Goal: Task Accomplishment & Management: Use online tool/utility

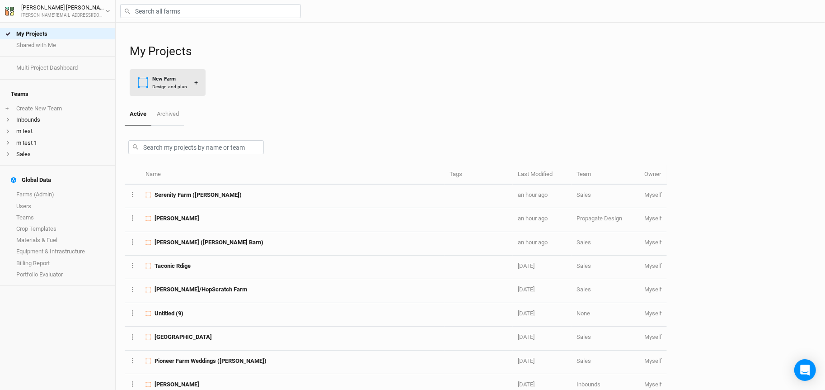
click at [168, 73] on button "New Farm Design and plan +" at bounding box center [168, 82] width 76 height 27
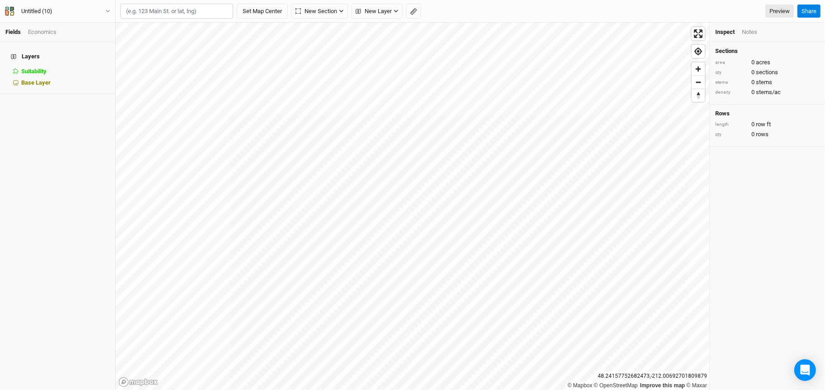
click at [193, 15] on input "text" at bounding box center [176, 11] width 113 height 15
paste input "[URL][DOMAIN_NAME]"
type input "[URL][DOMAIN_NAME]"
drag, startPoint x: 230, startPoint y: 11, endPoint x: 76, endPoint y: 9, distance: 153.7
click at [76, 9] on div "Fields Economics Layers Suitability hide Base Layer Untitled (10) Back Project …" at bounding box center [412, 195] width 825 height 390
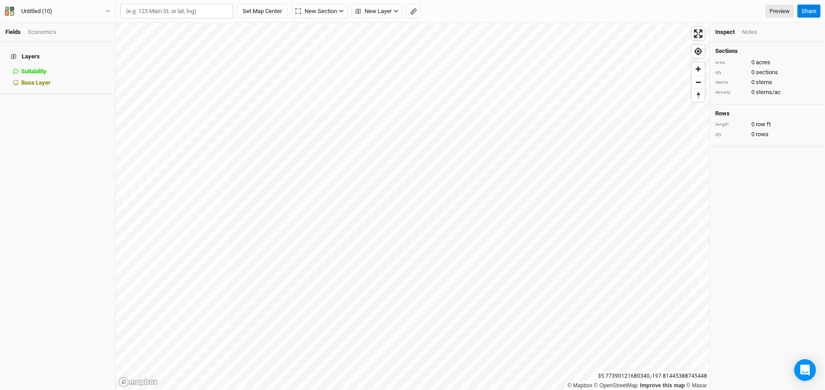
paste input "[STREET_ADDRESS]"
click at [195, 37] on div "[GEOGRAPHIC_DATA], [US_STATE] 20650, [GEOGRAPHIC_DATA]" at bounding box center [194, 41] width 113 height 15
type input "[STREET_ADDRESS][US_STATE]"
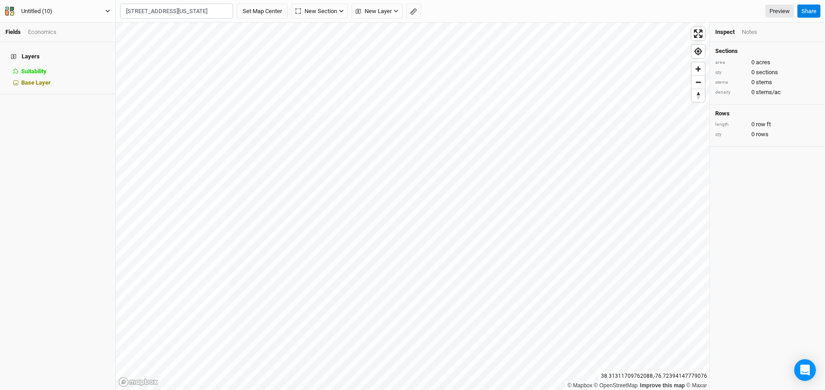
click at [48, 14] on div "Untitled (10)" at bounding box center [36, 11] width 31 height 9
click at [70, 37] on button "Project Settings" at bounding box center [74, 37] width 71 height 12
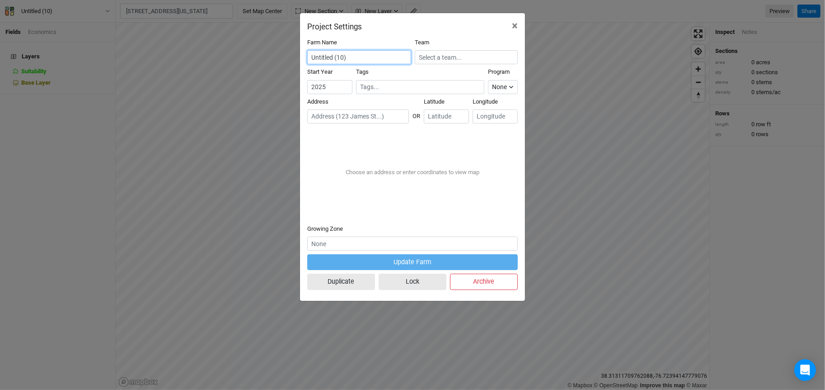
drag, startPoint x: 352, startPoint y: 53, endPoint x: 339, endPoint y: 54, distance: 13.1
click at [339, 54] on input "Untitled (10)" at bounding box center [359, 57] width 104 height 14
drag, startPoint x: 360, startPoint y: 57, endPoint x: 292, endPoint y: 57, distance: 67.8
click at [292, 57] on div "Project Settings × Farm Name Untitled (10) Team Start Year [DATE] Tags Program …" at bounding box center [412, 195] width 825 height 390
type input "s"
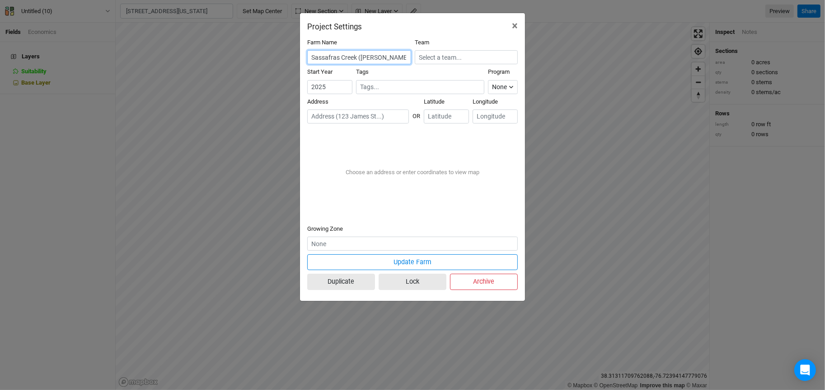
type input "Sassafras Creek ([PERSON_NAME])"
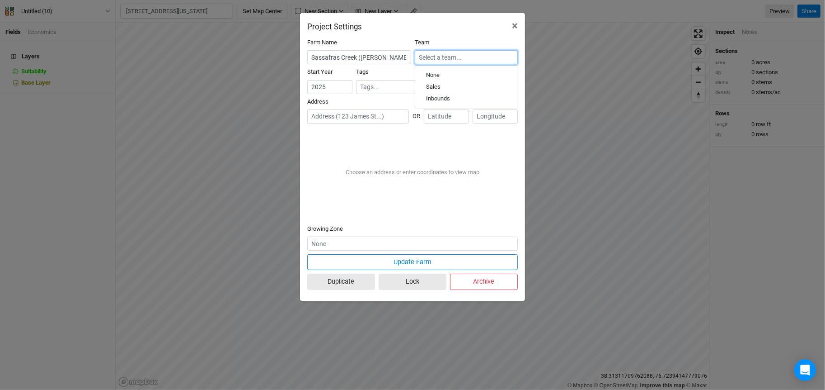
click at [442, 51] on input "text" at bounding box center [466, 57] width 103 height 14
click at [435, 86] on div "Sales" at bounding box center [433, 87] width 14 height 8
type input "Sales"
click at [355, 117] on input "text" at bounding box center [358, 116] width 102 height 14
paste input "[STREET_ADDRESS]"
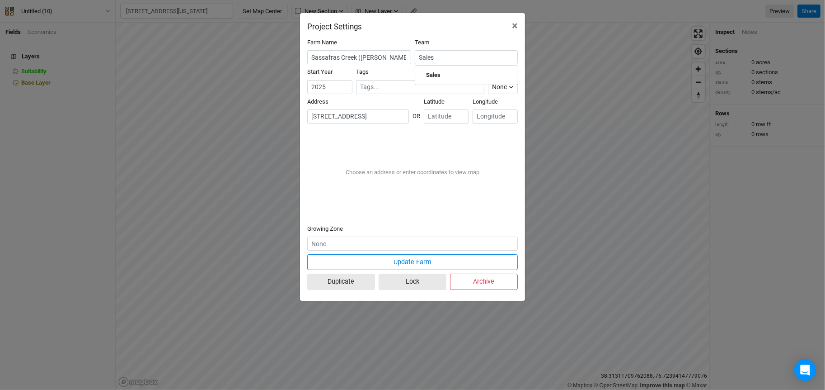
scroll to position [0, 28]
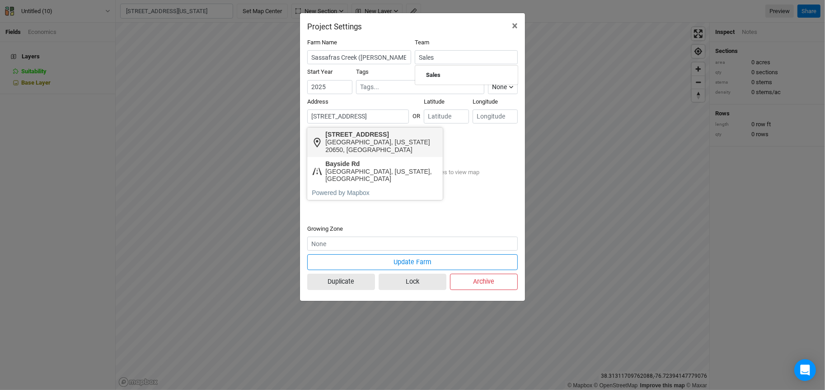
click at [370, 133] on div "[STREET_ADDRESS]" at bounding box center [381, 135] width 113 height 8
type input "[STREET_ADDRESS][US_STATE]"
type input "38.30658"
type input "-76.71012"
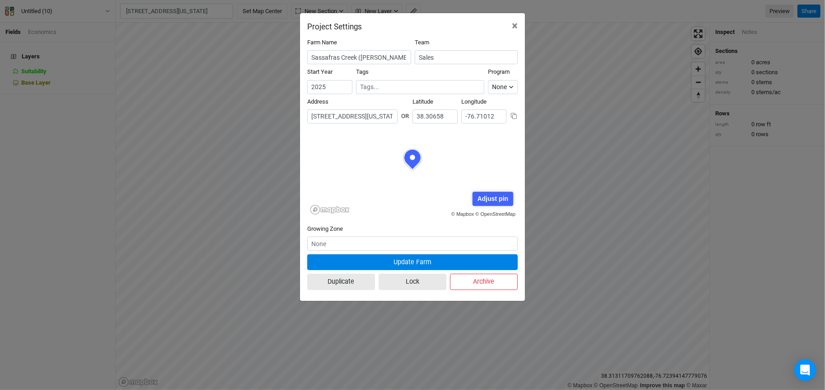
scroll to position [45, 105]
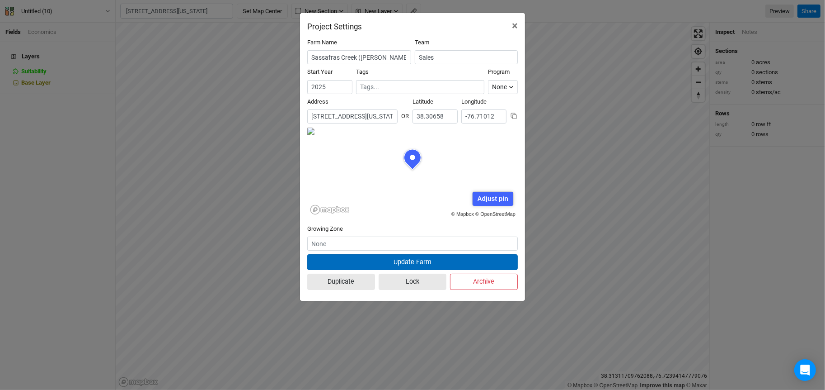
click at [384, 262] on button "Update Farm" at bounding box center [412, 262] width 211 height 16
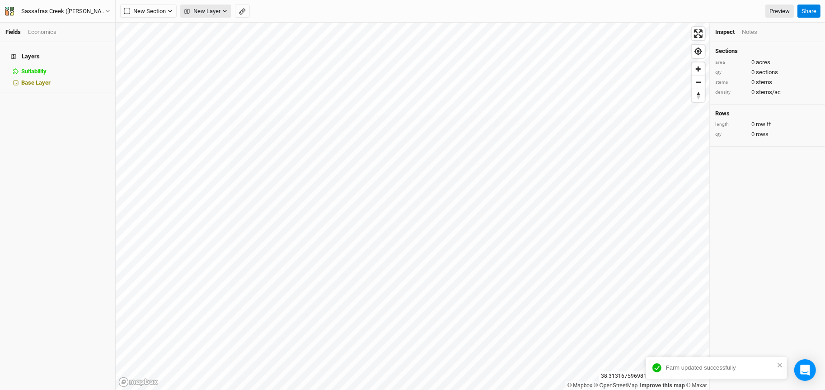
click at [203, 7] on span "New Layer" at bounding box center [202, 11] width 36 height 9
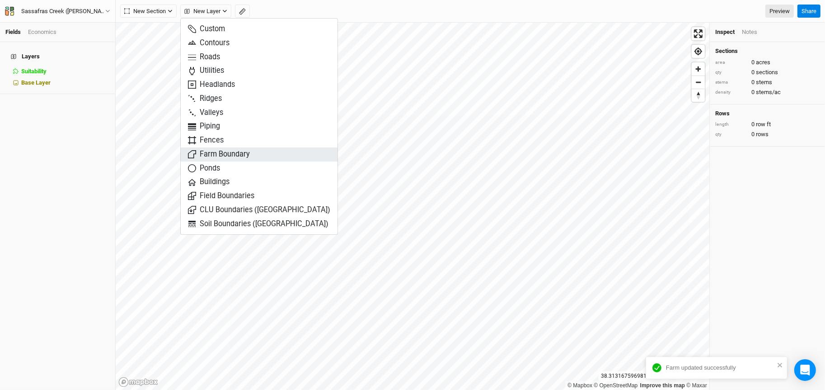
click at [225, 153] on span "Farm Boundary" at bounding box center [219, 154] width 62 height 10
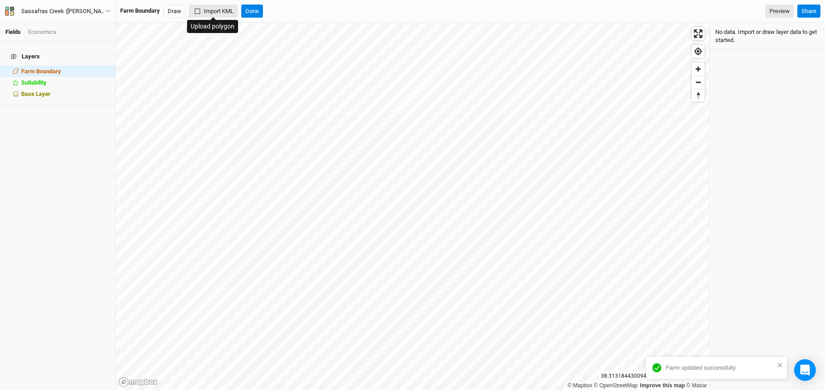
click at [211, 12] on button "Import KML" at bounding box center [213, 12] width 49 height 14
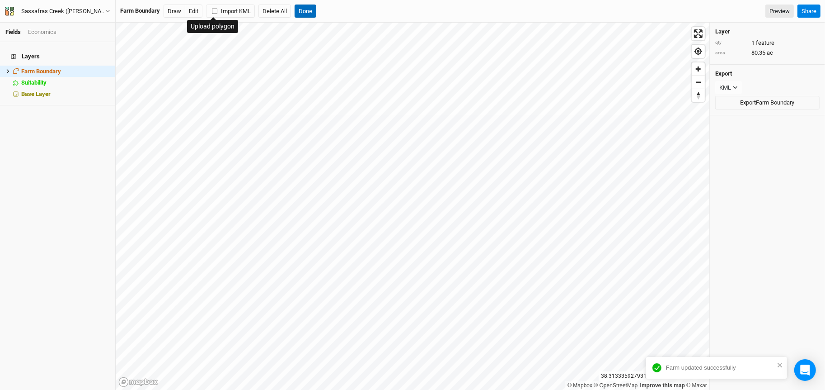
click at [306, 14] on button "Done" at bounding box center [306, 12] width 22 height 14
